Goal: Contribute content: Contribute content

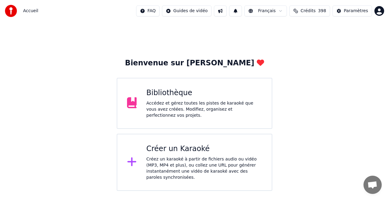
click at [178, 96] on div "Bibliothèque" at bounding box center [204, 93] width 116 height 10
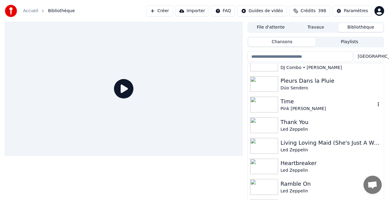
scroll to position [155, 0]
click at [289, 102] on div "Time" at bounding box center [327, 101] width 95 height 9
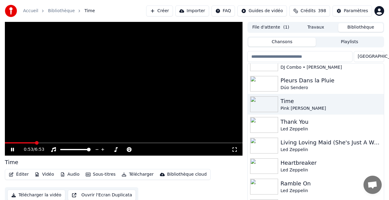
click at [35, 142] on span at bounding box center [123, 142] width 237 height 1
click at [54, 142] on span at bounding box center [123, 142] width 237 height 1
click at [77, 142] on span at bounding box center [123, 142] width 237 height 1
click at [101, 143] on div "2:07 / 6:53" at bounding box center [123, 149] width 237 height 12
click at [101, 142] on span at bounding box center [123, 142] width 237 height 1
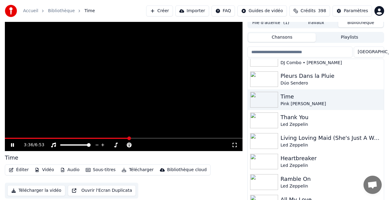
scroll to position [6, 0]
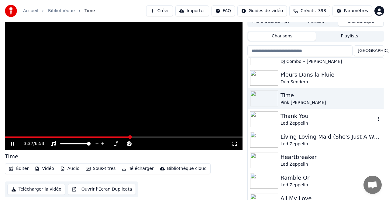
click at [289, 117] on div "Thank You" at bounding box center [327, 116] width 95 height 9
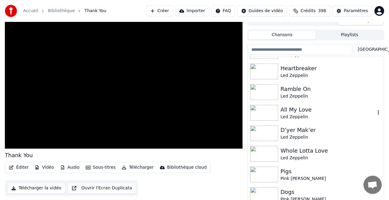
scroll to position [243, 0]
click at [304, 151] on div "Whole Lotta Love" at bounding box center [327, 150] width 95 height 9
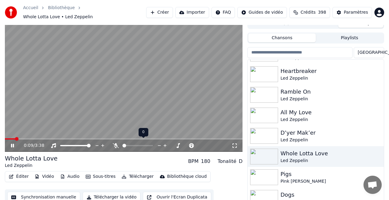
click at [116, 143] on icon at bounding box center [116, 145] width 6 height 5
click at [132, 144] on span at bounding box center [133, 146] width 4 height 4
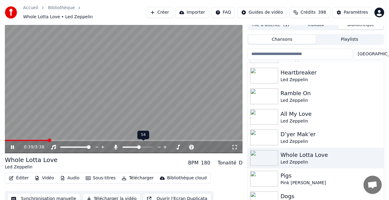
scroll to position [6, 0]
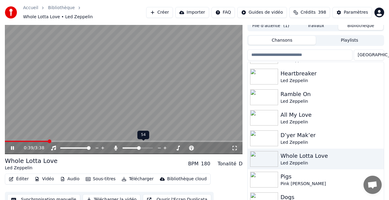
click at [138, 146] on span at bounding box center [139, 148] width 4 height 4
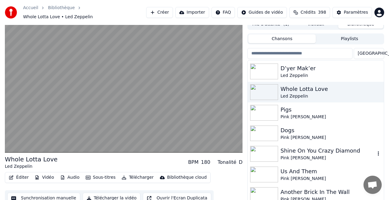
scroll to position [315, 0]
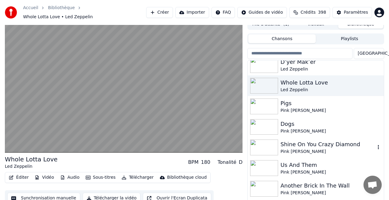
click at [295, 142] on div "Shine On You Crazy Diamond" at bounding box center [327, 144] width 95 height 9
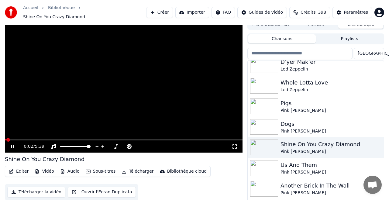
click at [31, 140] on div "0:02 / 5:39" at bounding box center [123, 146] width 237 height 12
click at [38, 139] on span at bounding box center [123, 139] width 237 height 1
click at [77, 139] on span at bounding box center [123, 139] width 237 height 1
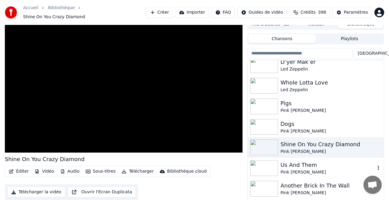
click at [293, 163] on div "Us And Them" at bounding box center [327, 165] width 95 height 9
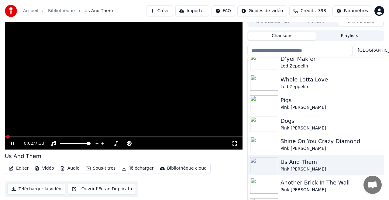
click at [31, 138] on div "0:02 / 7:33" at bounding box center [123, 143] width 237 height 12
click at [36, 135] on video at bounding box center [123, 83] width 237 height 134
click at [36, 136] on span at bounding box center [123, 136] width 237 height 1
click at [2, 144] on div "1:00 / 7:33 Us And Them Éditer Vidéo Audio Sous-titres Télécharger Bibliothèque…" at bounding box center [194, 111] width 389 height 191
click at [11, 144] on icon at bounding box center [13, 143] width 4 height 4
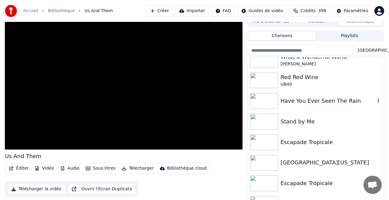
scroll to position [938, 0]
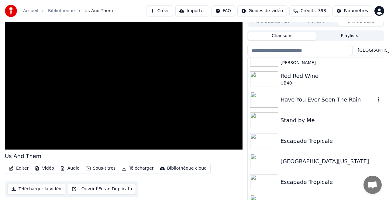
click at [303, 100] on div "Have You Ever Seen The Rain" at bounding box center [327, 99] width 95 height 9
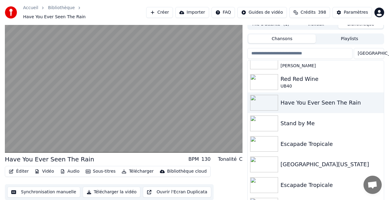
scroll to position [5, 0]
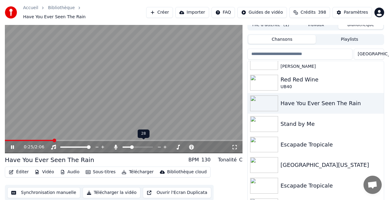
click at [131, 145] on span at bounding box center [132, 147] width 4 height 4
click at [146, 145] on span at bounding box center [145, 147] width 4 height 4
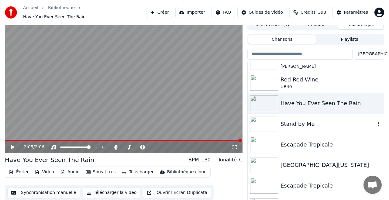
click at [302, 121] on div "Stand by Me" at bounding box center [327, 124] width 95 height 9
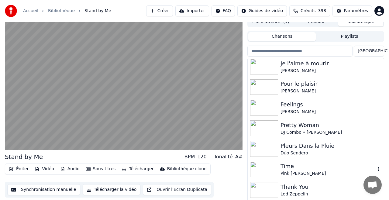
scroll to position [53, 0]
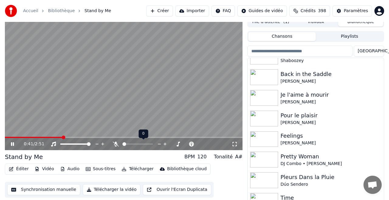
click at [122, 146] on span at bounding box center [124, 144] width 4 height 4
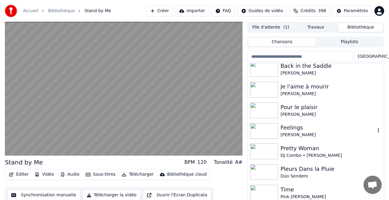
scroll to position [68, 0]
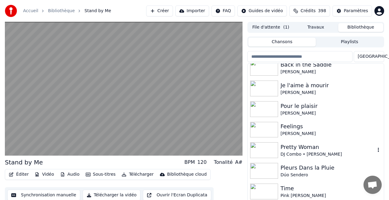
click at [304, 147] on div "Pretty Woman" at bounding box center [327, 147] width 95 height 9
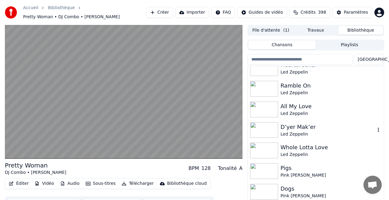
scroll to position [258, 0]
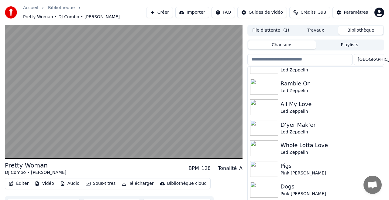
click at [267, 31] on button "File d'attente ( 1 )" at bounding box center [270, 30] width 45 height 9
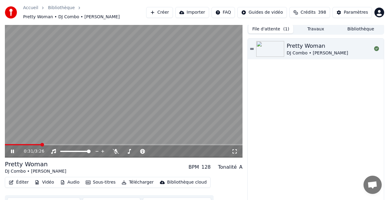
scroll to position [1, 0]
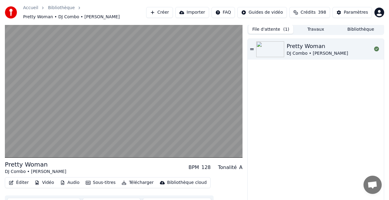
click at [140, 182] on button "Télécharger" at bounding box center [137, 182] width 37 height 9
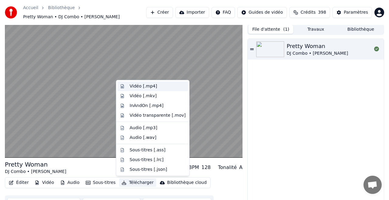
click at [140, 85] on div "Vidéo [.mp4]" at bounding box center [143, 86] width 27 height 6
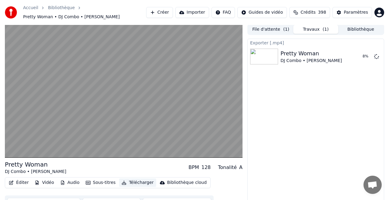
scroll to position [1, 0]
click at [312, 29] on button "Travaux ( 1 )" at bounding box center [315, 29] width 45 height 9
click at [317, 28] on button "Travaux ( 1 )" at bounding box center [315, 29] width 45 height 9
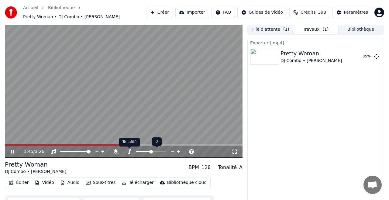
scroll to position [1, 0]
click at [173, 152] on icon at bounding box center [172, 152] width 3 height 1
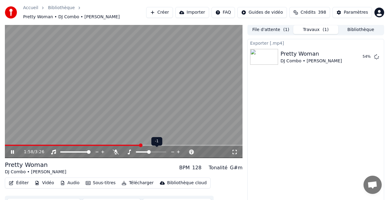
scroll to position [1, 0]
click at [179, 151] on icon at bounding box center [178, 151] width 6 height 6
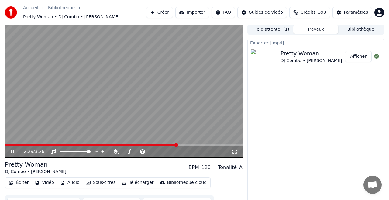
click at [357, 55] on button "Afficher" at bounding box center [358, 56] width 27 height 11
click at [193, 12] on button "Importer" at bounding box center [192, 12] width 34 height 11
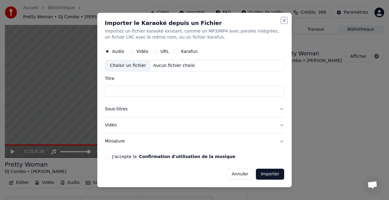
click at [283, 19] on button "Close" at bounding box center [283, 20] width 5 height 5
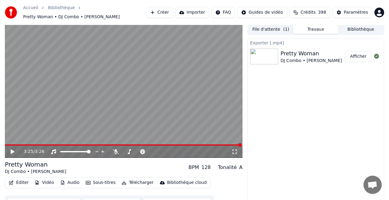
click at [163, 12] on button "Créer" at bounding box center [159, 12] width 27 height 11
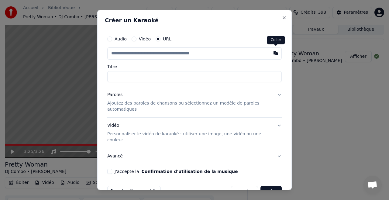
click at [275, 52] on button "button" at bounding box center [275, 52] width 12 height 11
type input "**********"
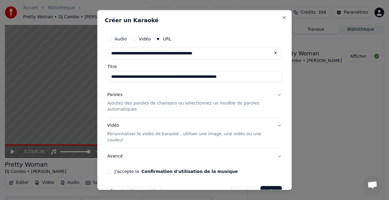
scroll to position [11, 0]
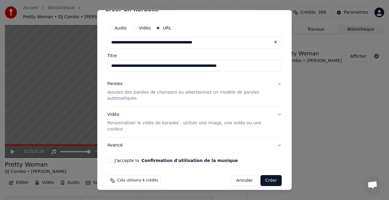
click at [278, 83] on button "Paroles Ajoutez des paroles de chansons ou sélectionnez un modèle de paroles au…" at bounding box center [194, 91] width 174 height 30
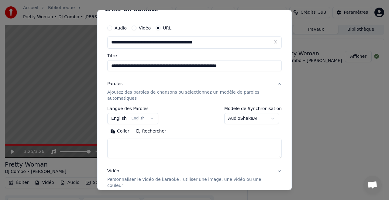
click at [249, 119] on body "**********" at bounding box center [194, 99] width 389 height 200
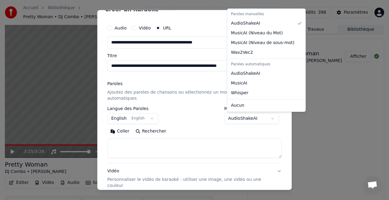
select select "**********"
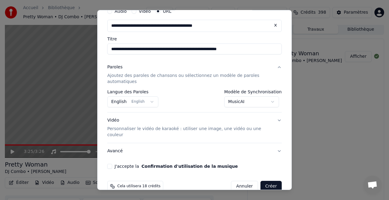
scroll to position [33, 0]
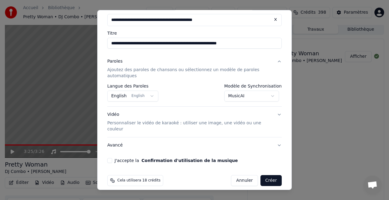
click at [111, 158] on button "J'accepte la Confirmation d'utilisation de la musique" at bounding box center [109, 160] width 5 height 5
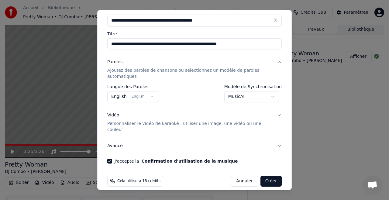
scroll to position [33, 0]
click at [272, 175] on button "Créer" at bounding box center [270, 180] width 21 height 11
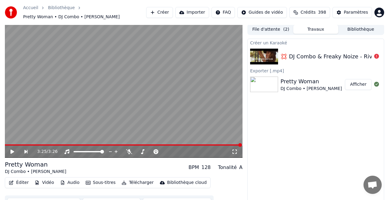
click at [164, 12] on button "Créer" at bounding box center [159, 12] width 27 height 11
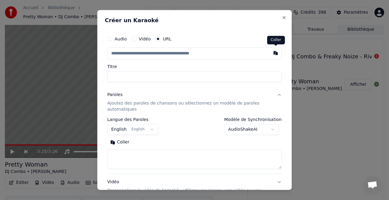
click at [274, 53] on button "button" at bounding box center [275, 52] width 12 height 11
type input "**********"
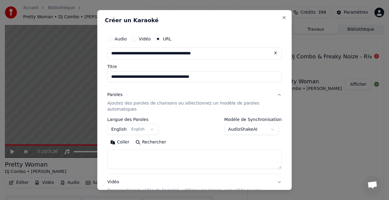
click at [248, 129] on body "**********" at bounding box center [194, 99] width 389 height 200
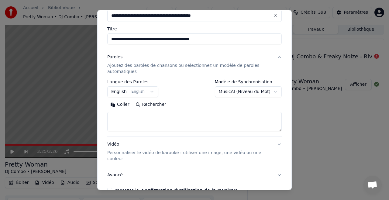
scroll to position [67, 0]
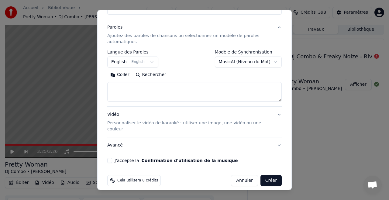
click at [106, 151] on div "**********" at bounding box center [194, 64] width 179 height 202
click at [108, 158] on button "J'accepte la Confirmation d'utilisation de la musique" at bounding box center [109, 160] width 5 height 5
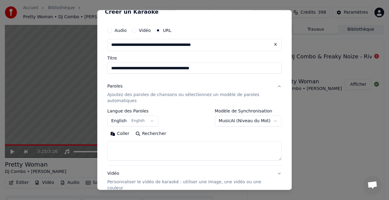
scroll to position [0, 0]
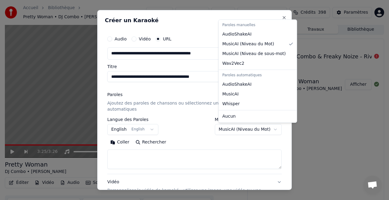
click at [257, 130] on body "**********" at bounding box center [194, 99] width 389 height 200
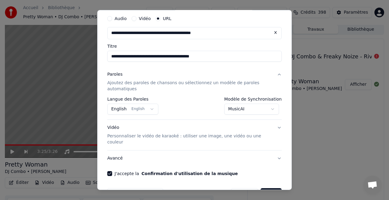
scroll to position [33, 0]
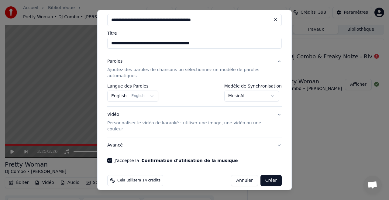
click at [271, 175] on button "Créer" at bounding box center [270, 180] width 21 height 11
select select "**********"
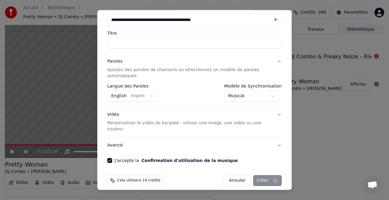
select select
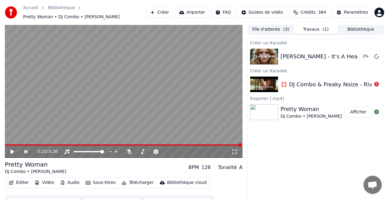
click at [331, 85] on div "💢 DJ Combo & Freaky Noize - Rivers Of Babylon cover [PERSON_NAME] 2025 💢" at bounding box center [390, 84] width 220 height 9
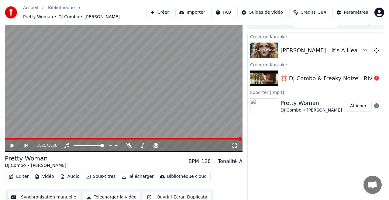
scroll to position [8, 0]
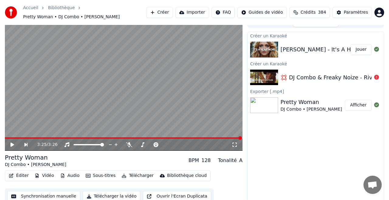
click at [162, 12] on button "Créer" at bounding box center [159, 12] width 27 height 11
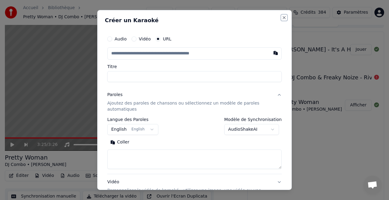
click at [283, 17] on button "Close" at bounding box center [283, 17] width 5 height 5
select select
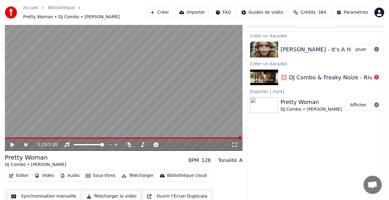
click at [165, 12] on button "Créer" at bounding box center [159, 12] width 27 height 11
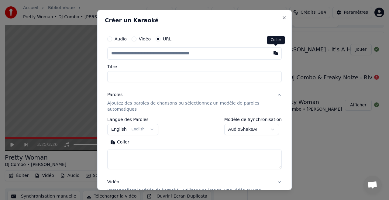
click at [275, 53] on button "button" at bounding box center [275, 52] width 12 height 11
type input "**********"
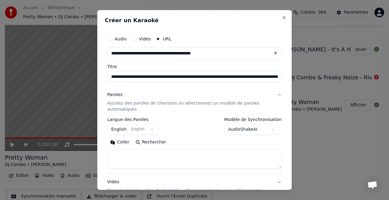
type input "**********"
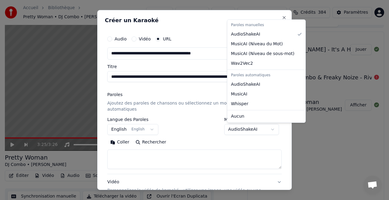
click at [253, 129] on body "**********" at bounding box center [194, 92] width 389 height 200
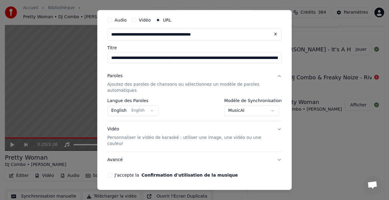
scroll to position [33, 0]
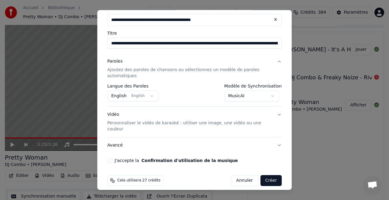
click at [105, 138] on div "**********" at bounding box center [194, 81] width 179 height 168
click at [104, 137] on div "**********" at bounding box center [194, 100] width 194 height 180
click at [107, 158] on button "J'accepte la Confirmation d'utilisation de la musique" at bounding box center [109, 160] width 5 height 5
click at [247, 175] on button "Annuler" at bounding box center [244, 180] width 27 height 11
select select "**********"
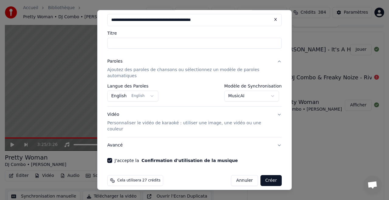
select select
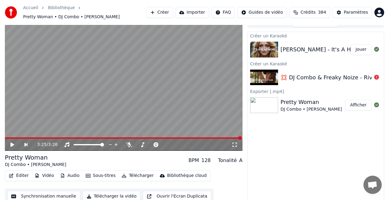
click at [361, 49] on button "Jouer" at bounding box center [360, 49] width 21 height 11
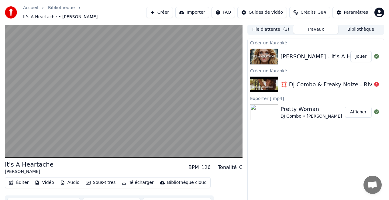
scroll to position [1, 0]
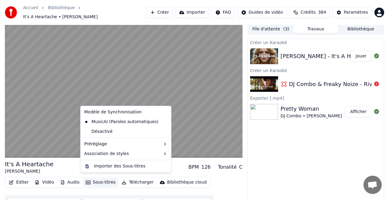
click at [99, 178] on button "Sous-titres" at bounding box center [100, 182] width 35 height 9
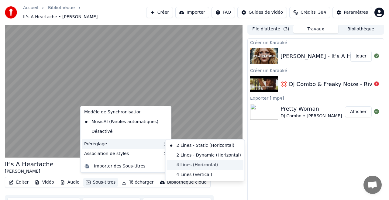
click at [199, 165] on div "4 Lines (Horizontal)" at bounding box center [205, 165] width 77 height 10
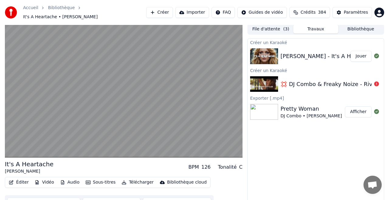
click at [45, 179] on button "Vidéo" at bounding box center [44, 182] width 24 height 9
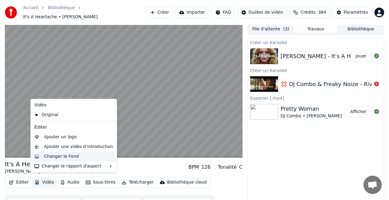
click at [70, 155] on div "Changer le Fond" at bounding box center [61, 156] width 35 height 6
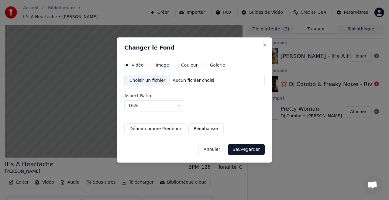
click at [189, 64] on label "Couleur" at bounding box center [189, 65] width 16 height 4
click at [179, 64] on button "Couleur" at bounding box center [176, 65] width 5 height 5
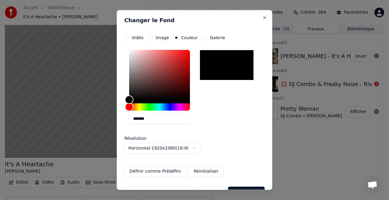
drag, startPoint x: 229, startPoint y: 61, endPoint x: 230, endPoint y: 67, distance: 5.5
click at [229, 62] on div at bounding box center [226, 65] width 54 height 30
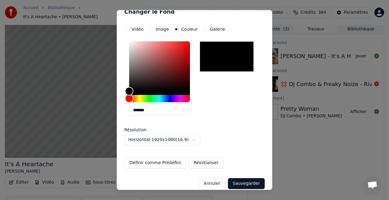
scroll to position [11, 0]
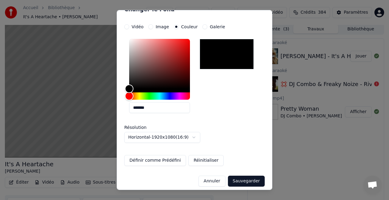
click at [250, 181] on button "Sauvegarder" at bounding box center [246, 180] width 37 height 11
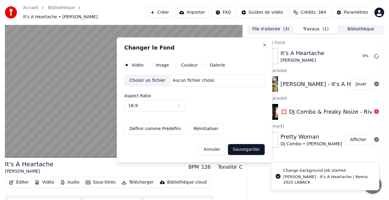
scroll to position [0, 0]
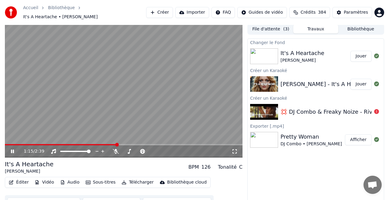
click at [360, 53] on button "Jouer" at bounding box center [360, 56] width 21 height 11
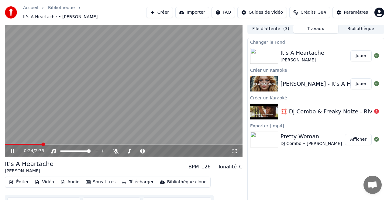
click at [143, 179] on button "Télécharger" at bounding box center [137, 182] width 37 height 9
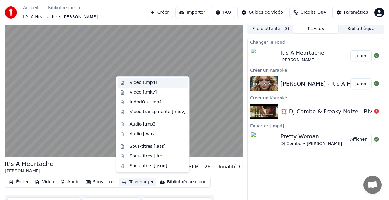
click at [145, 83] on div "Vidéo [.mp4]" at bounding box center [143, 83] width 27 height 6
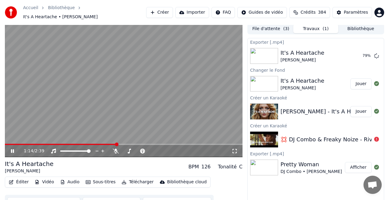
click at [12, 149] on icon at bounding box center [12, 151] width 3 height 4
click at [165, 11] on button "Créer" at bounding box center [159, 12] width 27 height 11
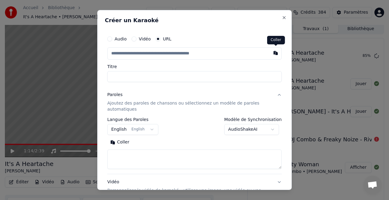
click at [274, 53] on button "button" at bounding box center [275, 52] width 12 height 11
type input "**********"
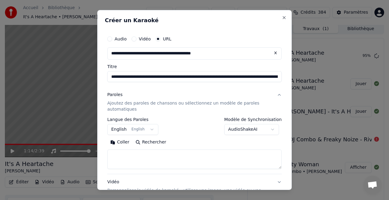
click at [249, 131] on body "**********" at bounding box center [194, 98] width 389 height 200
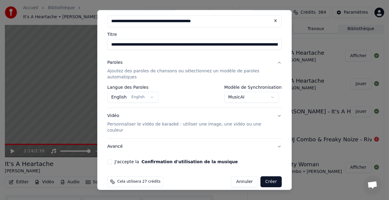
scroll to position [33, 0]
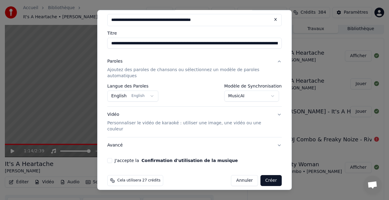
click at [110, 158] on button "J'accepte la Confirmation d'utilisation de la musique" at bounding box center [109, 160] width 5 height 5
click at [271, 175] on button "Créer" at bounding box center [270, 180] width 21 height 11
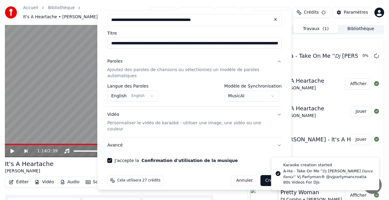
select select "**********"
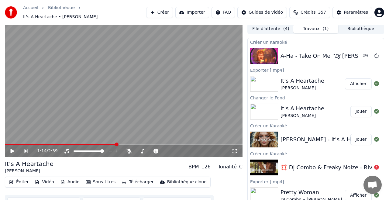
click at [358, 80] on button "Afficher" at bounding box center [358, 83] width 27 height 11
click at [162, 11] on button "Créer" at bounding box center [159, 12] width 27 height 11
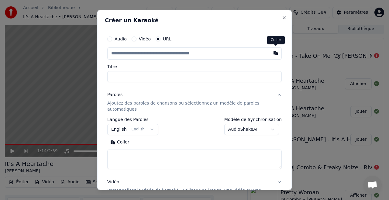
click at [274, 53] on button "button" at bounding box center [275, 52] width 12 height 11
type input "**********"
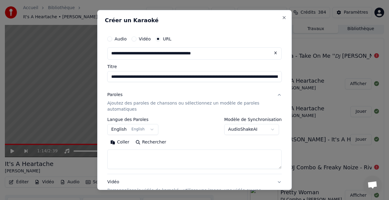
click at [248, 129] on body "**********" at bounding box center [194, 98] width 389 height 200
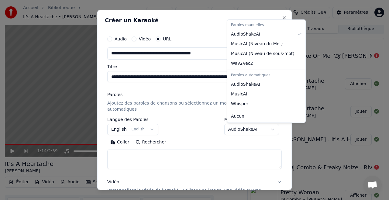
select select "**********"
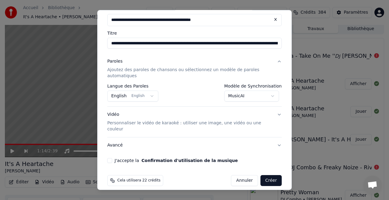
click at [134, 123] on p "Personnaliser le vidéo de karaoké : utiliser une image, une vidéo ou une couleur" at bounding box center [189, 126] width 165 height 12
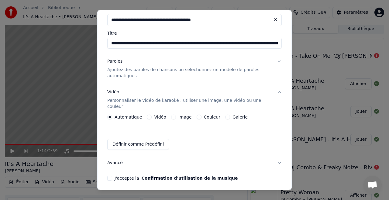
click at [208, 115] on label "Couleur" at bounding box center [212, 117] width 16 height 4
click at [201, 114] on button "Couleur" at bounding box center [198, 116] width 5 height 5
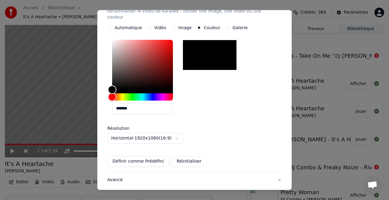
scroll to position [157, 0]
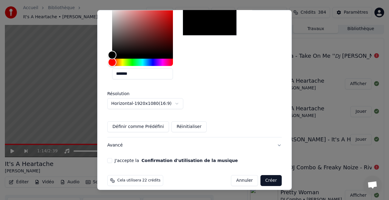
click at [116, 140] on button "Avancé" at bounding box center [194, 145] width 174 height 16
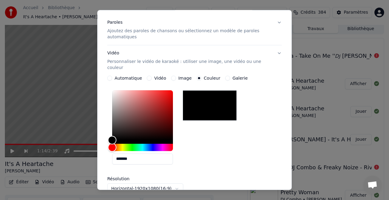
scroll to position [33, 0]
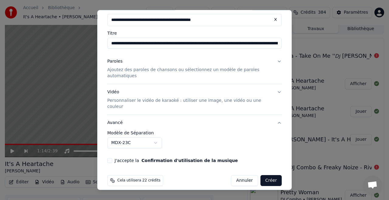
click at [278, 116] on button "Avancé" at bounding box center [194, 123] width 174 height 16
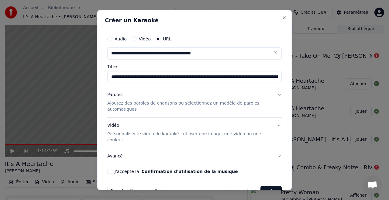
scroll to position [11, 0]
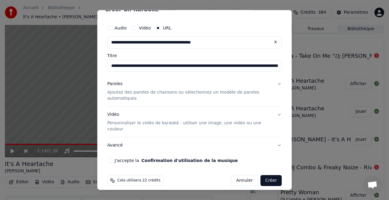
click at [278, 66] on input "**********" at bounding box center [194, 65] width 174 height 11
click at [244, 64] on input "**********" at bounding box center [194, 65] width 174 height 11
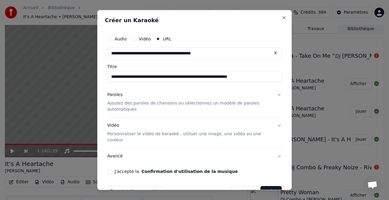
scroll to position [11, 0]
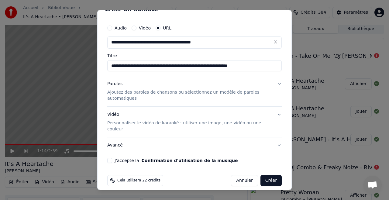
type input "**********"
click at [109, 158] on button "J'accepte la Confirmation d'utilisation de la musique" at bounding box center [109, 160] width 5 height 5
click at [278, 83] on button "Paroles Ajoutez des paroles de chansons ou sélectionnez un modèle de paroles au…" at bounding box center [194, 91] width 174 height 30
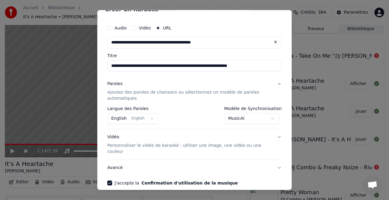
scroll to position [33, 0]
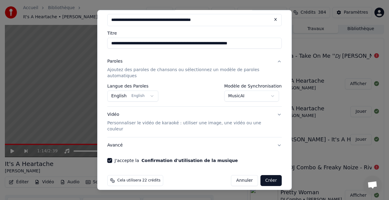
click at [274, 175] on button "Créer" at bounding box center [270, 180] width 21 height 11
select select "**********"
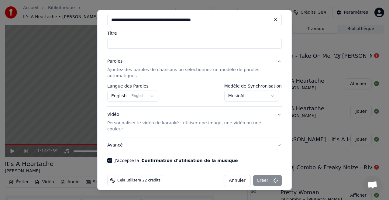
select select
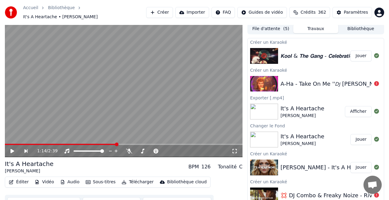
click at [360, 53] on button "Jouer" at bounding box center [360, 55] width 21 height 11
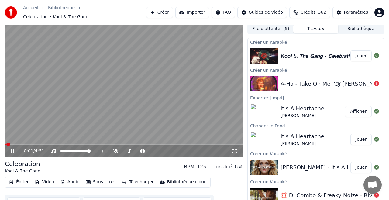
click at [30, 145] on div "0:01 / 4:51" at bounding box center [123, 151] width 237 height 12
click at [22, 145] on div "0:03 / 4:51" at bounding box center [123, 151] width 237 height 12
click at [29, 144] on div "0:14 / 4:51" at bounding box center [123, 150] width 237 height 13
click at [44, 145] on div "0:30 / 4:51" at bounding box center [123, 151] width 237 height 12
click at [49, 143] on span at bounding box center [48, 144] width 4 height 4
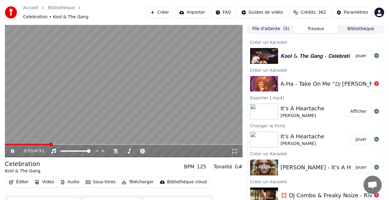
click at [14, 148] on icon at bounding box center [17, 150] width 14 height 5
click at [59, 145] on div "0:55 / 4:51" at bounding box center [123, 151] width 237 height 12
click at [71, 142] on span at bounding box center [69, 144] width 4 height 4
click at [360, 53] on button "Jouer" at bounding box center [360, 55] width 21 height 11
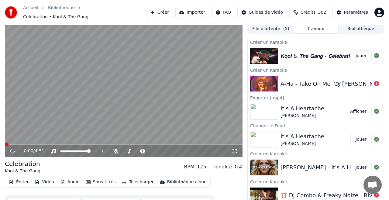
click at [359, 54] on button "Jouer" at bounding box center [360, 55] width 21 height 11
click at [360, 53] on button "Jouer" at bounding box center [360, 55] width 21 height 11
click at [361, 53] on button "Jouer" at bounding box center [360, 55] width 21 height 11
click at [12, 148] on icon at bounding box center [17, 150] width 14 height 5
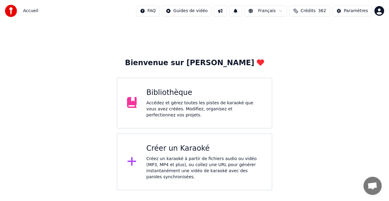
click at [171, 95] on div "Bibliothèque" at bounding box center [204, 93] width 116 height 10
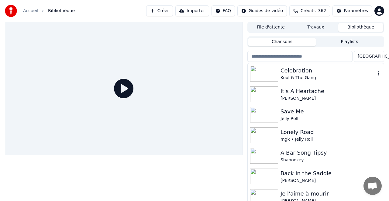
click at [299, 71] on div "Celebration" at bounding box center [327, 70] width 95 height 9
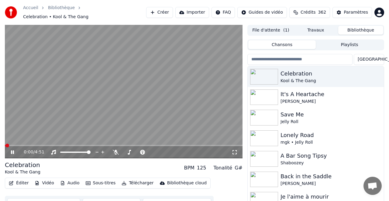
click at [27, 146] on div "0:00 / 4:51" at bounding box center [123, 152] width 237 height 12
click at [34, 145] on span at bounding box center [123, 145] width 237 height 1
click at [56, 145] on span at bounding box center [123, 145] width 237 height 1
click at [116, 150] on icon at bounding box center [116, 152] width 6 height 5
click at [139, 151] on span at bounding box center [140, 153] width 4 height 4
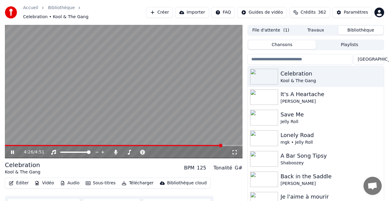
click at [222, 145] on span at bounding box center [123, 145] width 237 height 1
click at [237, 145] on span at bounding box center [123, 145] width 237 height 1
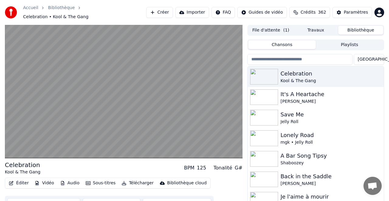
click at [263, 26] on button "File d'attente ( 1 )" at bounding box center [270, 30] width 45 height 9
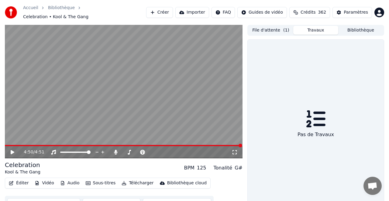
click at [318, 26] on button "Travaux" at bounding box center [315, 30] width 45 height 9
click at [358, 26] on button "Bibliothèque" at bounding box center [360, 30] width 45 height 9
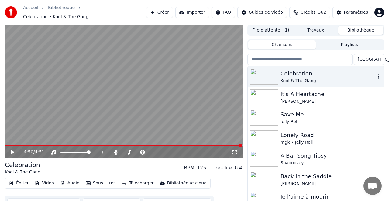
drag, startPoint x: 291, startPoint y: 70, endPoint x: 286, endPoint y: 73, distance: 5.7
click at [291, 70] on div "Celebration" at bounding box center [327, 74] width 95 height 9
click at [13, 150] on icon at bounding box center [13, 152] width 4 height 4
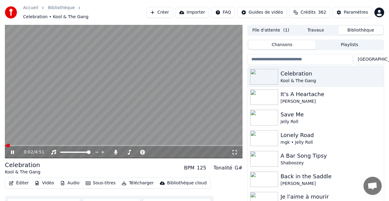
click at [50, 141] on video at bounding box center [123, 92] width 237 height 134
click at [53, 145] on span at bounding box center [123, 145] width 237 height 1
click at [68, 179] on button "Audio" at bounding box center [70, 183] width 24 height 9
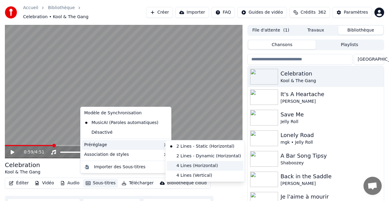
click at [193, 167] on div "4 Lines (Horizontal)" at bounding box center [205, 166] width 77 height 10
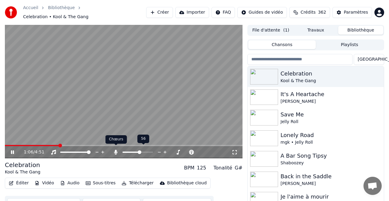
click at [115, 150] on icon at bounding box center [115, 152] width 3 height 5
click at [138, 179] on button "Télécharger" at bounding box center [137, 183] width 37 height 9
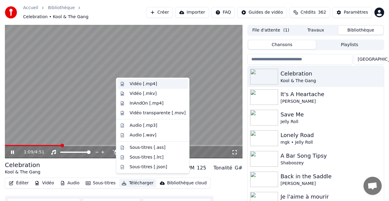
click at [143, 84] on div "Vidéo [.mp4]" at bounding box center [143, 84] width 27 height 6
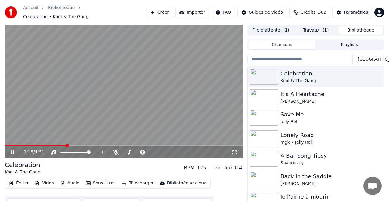
click at [353, 26] on button "Bibliothèque" at bounding box center [360, 30] width 45 height 9
click at [116, 150] on icon at bounding box center [116, 152] width 6 height 5
click at [116, 150] on icon at bounding box center [115, 152] width 3 height 5
click at [116, 150] on icon at bounding box center [116, 152] width 6 height 5
click at [116, 150] on icon at bounding box center [115, 152] width 3 height 5
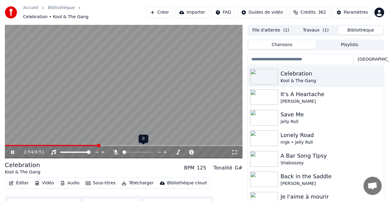
click at [122, 151] on span at bounding box center [124, 153] width 4 height 4
click at [117, 150] on icon at bounding box center [116, 152] width 6 height 5
click at [139, 151] on span at bounding box center [139, 153] width 4 height 4
click at [128, 151] on span at bounding box center [130, 153] width 4 height 4
click at [115, 150] on icon at bounding box center [115, 152] width 3 height 5
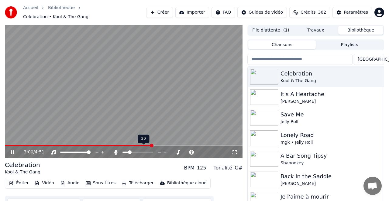
click at [128, 151] on span at bounding box center [130, 153] width 4 height 4
click at [153, 152] on span at bounding box center [151, 153] width 4 height 4
click at [122, 151] on span at bounding box center [124, 153] width 4 height 4
click at [138, 179] on button "Télécharger" at bounding box center [137, 183] width 37 height 9
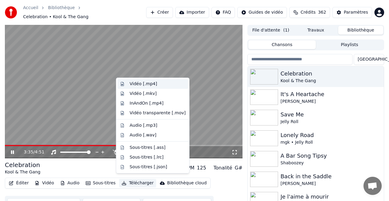
click at [143, 83] on div "Vidéo [.mp4]" at bounding box center [143, 84] width 27 height 6
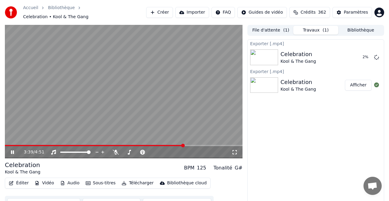
click at [356, 81] on button "Afficher" at bounding box center [358, 85] width 27 height 11
click at [273, 26] on button "File d'attente ( 1 )" at bounding box center [270, 30] width 45 height 9
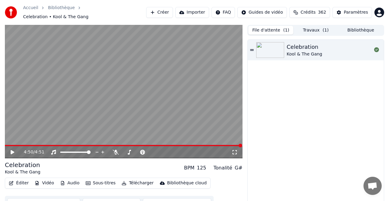
click at [309, 28] on button "Travaux ( 1 )" at bounding box center [315, 30] width 45 height 9
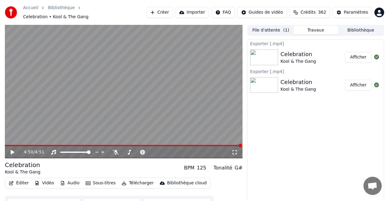
click at [354, 26] on button "Bibliothèque" at bounding box center [360, 30] width 45 height 9
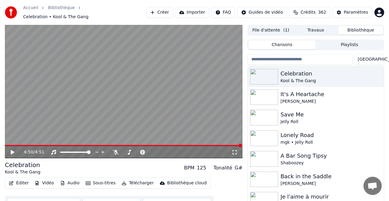
click at [166, 11] on button "Créer" at bounding box center [159, 12] width 27 height 11
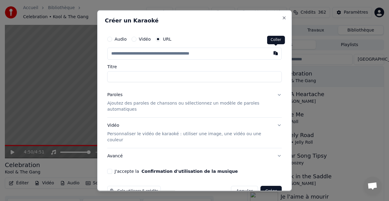
click at [275, 53] on button "button" at bounding box center [275, 52] width 12 height 11
type input "**********"
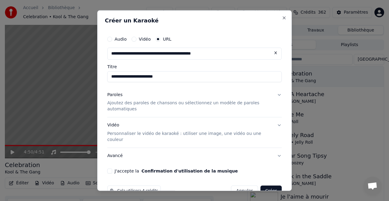
type input "**********"
click at [279, 94] on button "Paroles Ajoutez des paroles de chansons ou sélectionnez un modèle de paroles au…" at bounding box center [194, 102] width 174 height 30
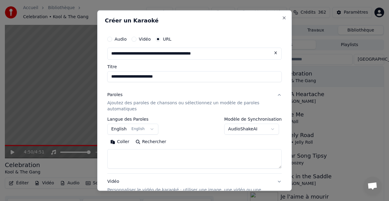
click at [253, 129] on body "**********" at bounding box center [194, 100] width 389 height 201
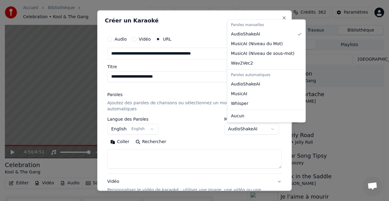
select select "**********"
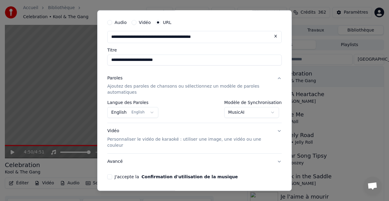
scroll to position [32, 0]
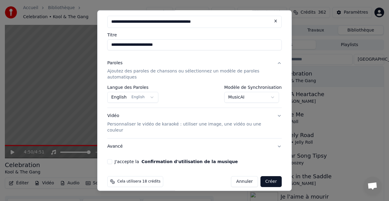
click at [132, 125] on p "Personnaliser le vidéo de karaoké : utiliser une image, une vidéo ou une couleur" at bounding box center [189, 127] width 165 height 12
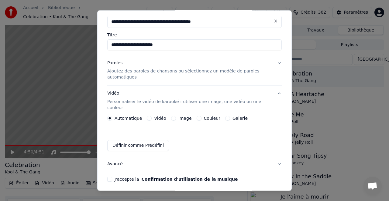
click at [212, 116] on label "Couleur" at bounding box center [212, 118] width 16 height 4
click at [201, 116] on button "Couleur" at bounding box center [198, 118] width 5 height 5
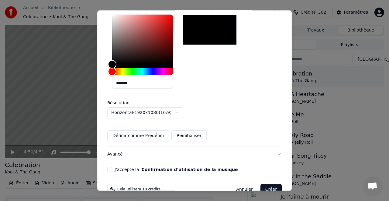
scroll to position [156, 0]
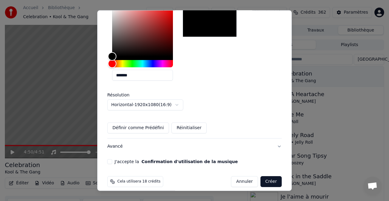
click at [111, 159] on button "J'accepte la Confirmation d'utilisation de la musique" at bounding box center [109, 161] width 5 height 5
click at [268, 176] on button "Créer" at bounding box center [270, 181] width 21 height 11
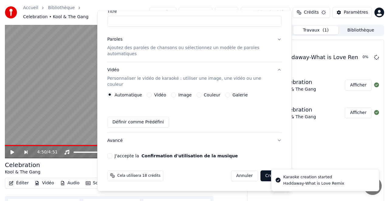
scroll to position [0, 0]
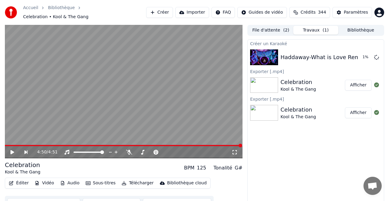
click at [357, 82] on button "Afficher" at bounding box center [358, 85] width 27 height 11
